Goal: Task Accomplishment & Management: Complete application form

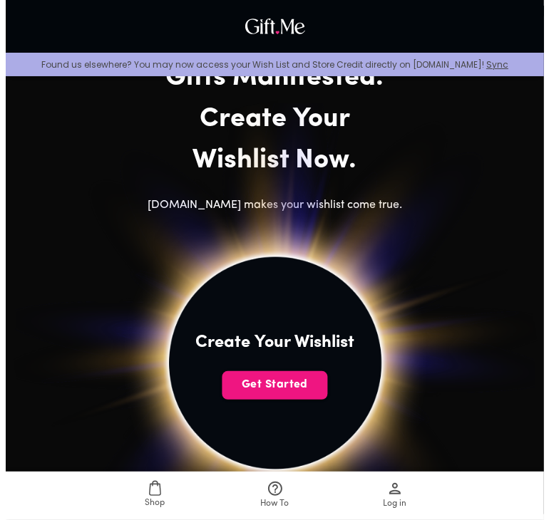
scroll to position [285, 0]
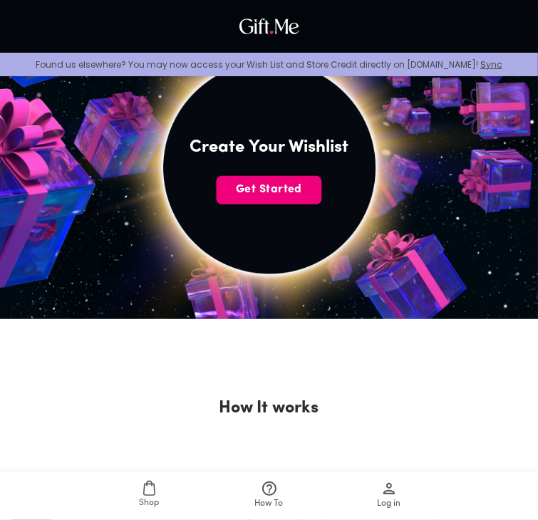
click at [267, 192] on span "Get Started" at bounding box center [269, 190] width 105 height 16
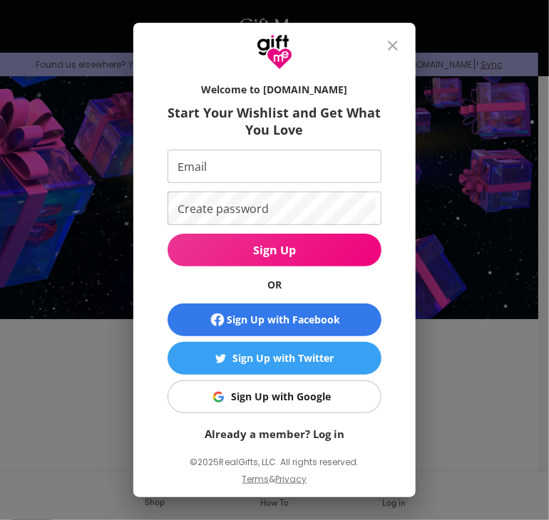
click at [289, 399] on div "Sign Up with Google" at bounding box center [281, 397] width 100 height 16
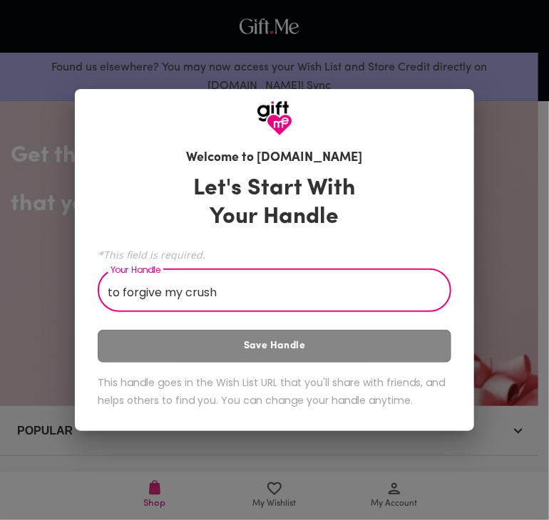
type input "to forgive my crush"
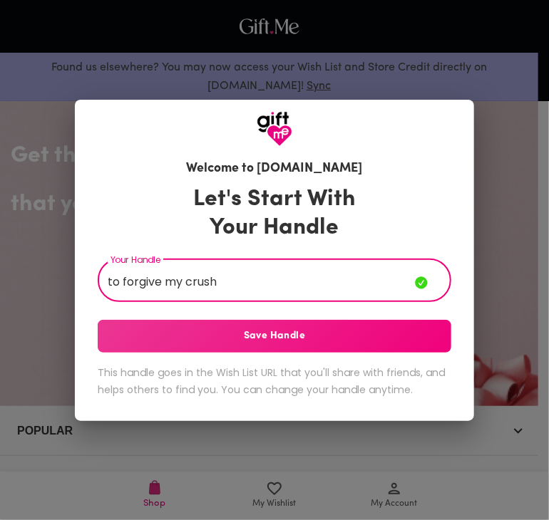
click at [339, 328] on span "Save Handle" at bounding box center [274, 336] width 353 height 16
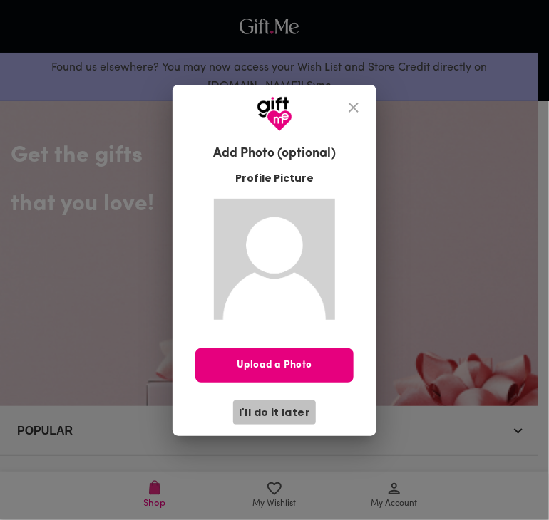
click at [284, 405] on span "I'll do it later" at bounding box center [274, 413] width 71 height 16
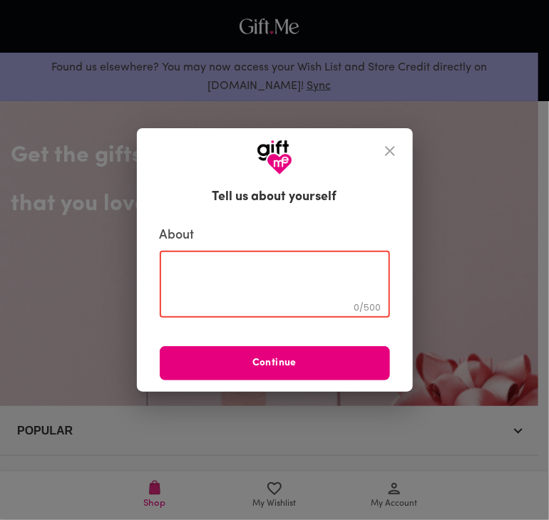
click at [275, 277] on textarea at bounding box center [275, 284] width 210 height 41
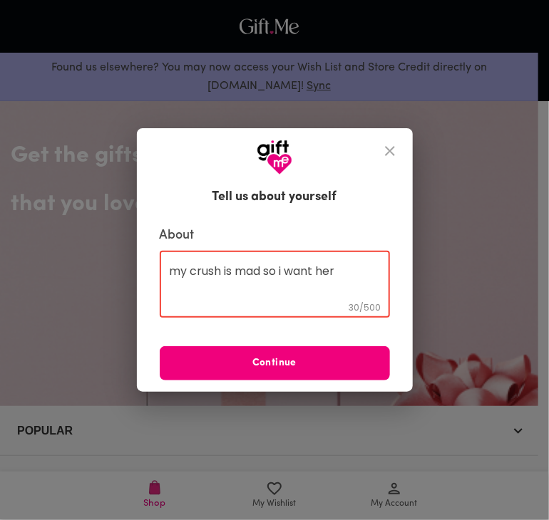
type textarea "my crush is mad so i want her"
click at [274, 363] on span "Continue" at bounding box center [275, 364] width 230 height 16
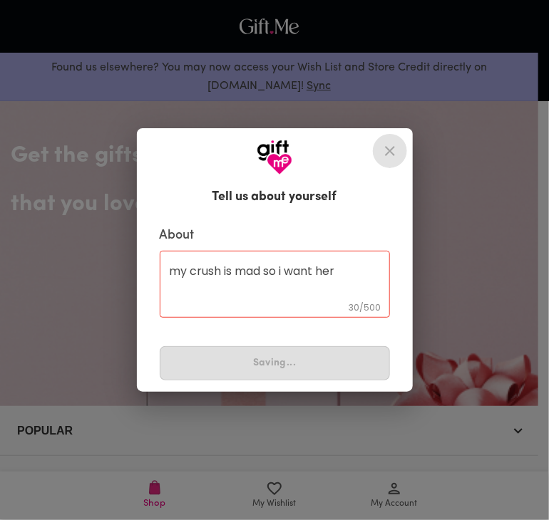
click at [381, 159] on icon "close" at bounding box center [389, 151] width 17 height 17
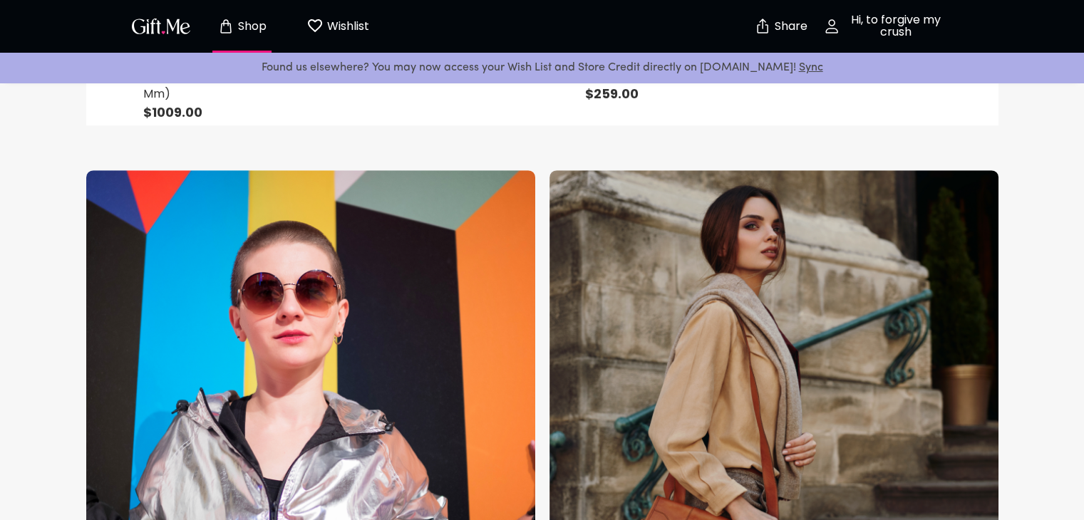
scroll to position [1354, 0]
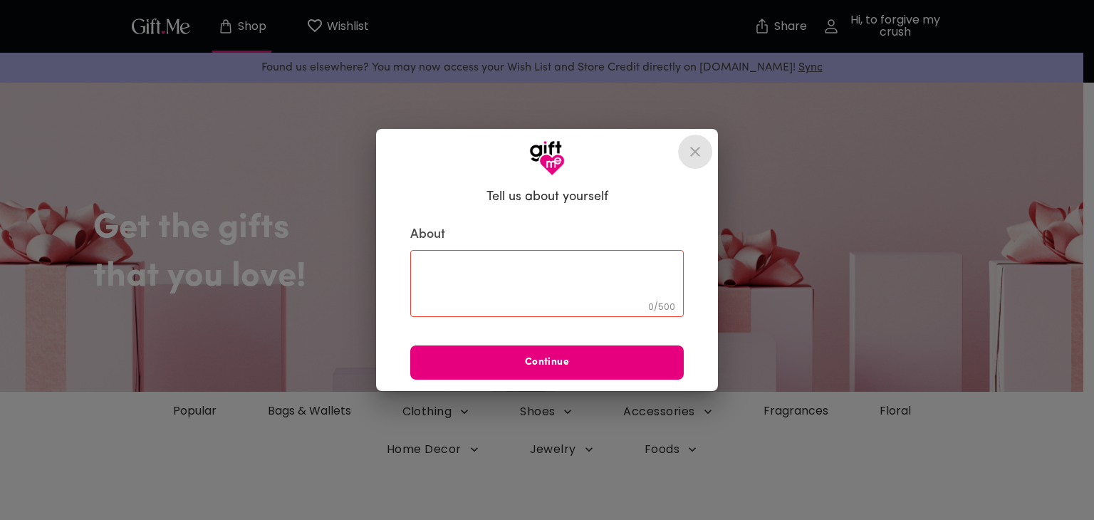
click at [693, 154] on icon "close" at bounding box center [695, 152] width 10 height 10
